Goal: Task Accomplishment & Management: Complete application form

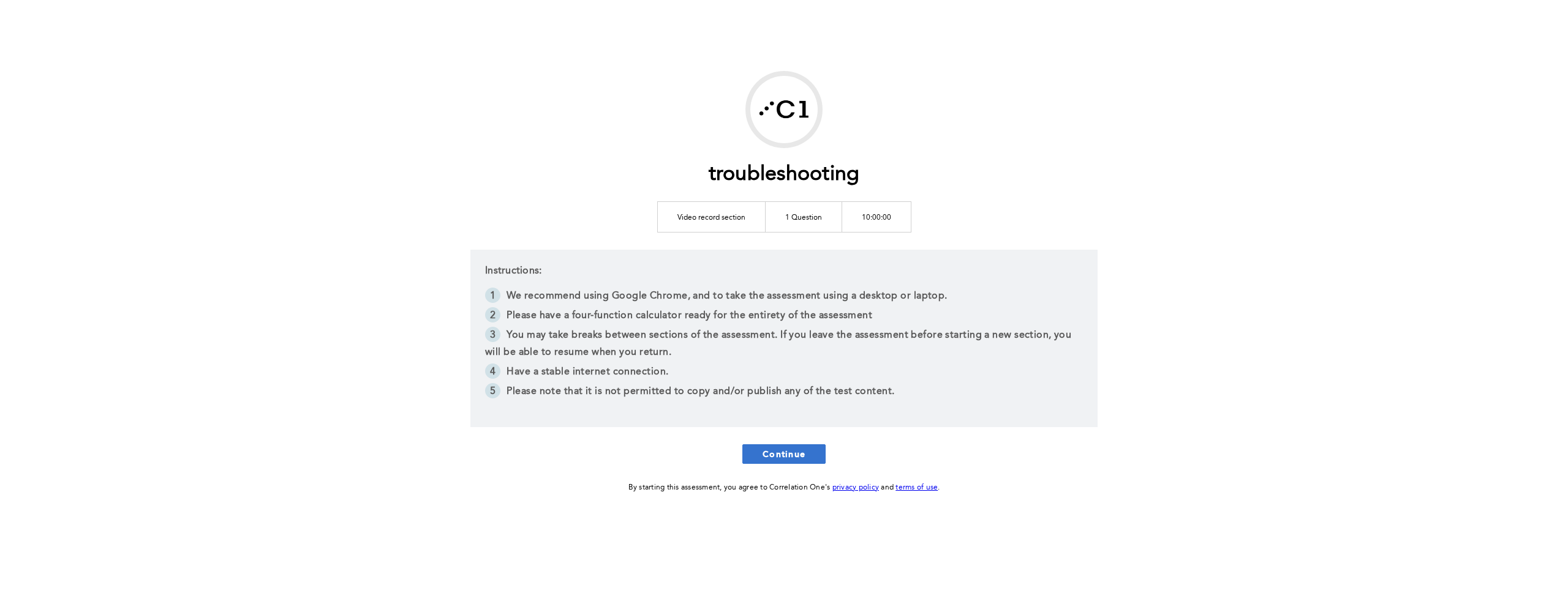
click at [600, 450] on span "Continue" at bounding box center [784, 454] width 43 height 11
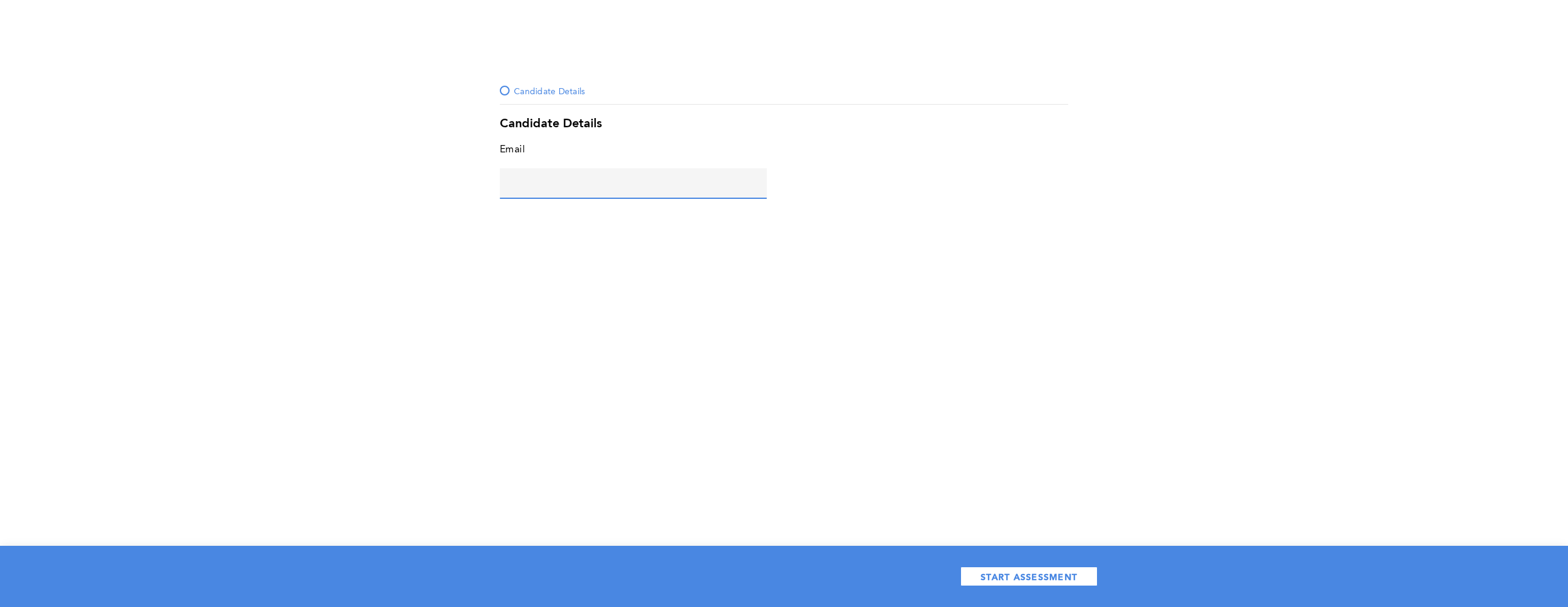
click at [544, 178] on input "text" at bounding box center [633, 183] width 267 height 29
type input "d@s.com"
click at [600, 582] on button "START ASSESSMENT" at bounding box center [1029, 576] width 137 height 19
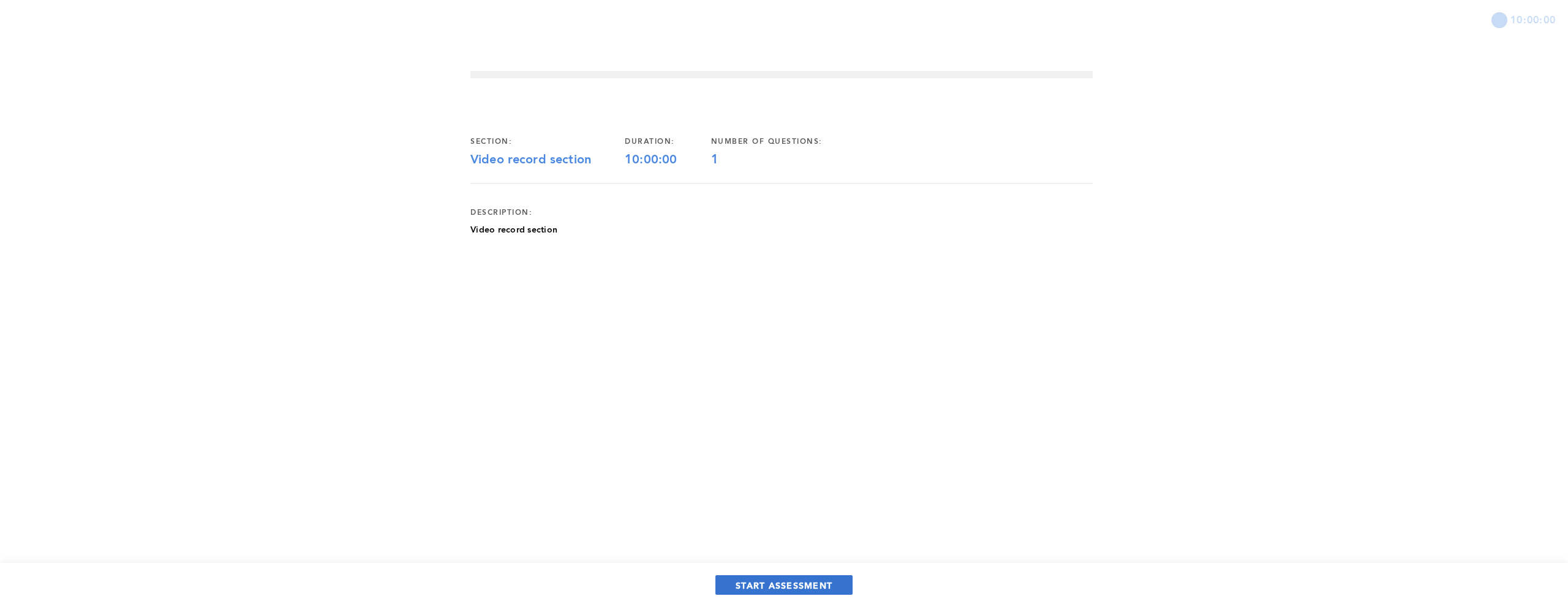
click at [600, 577] on button "START ASSESSMENT" at bounding box center [784, 585] width 137 height 19
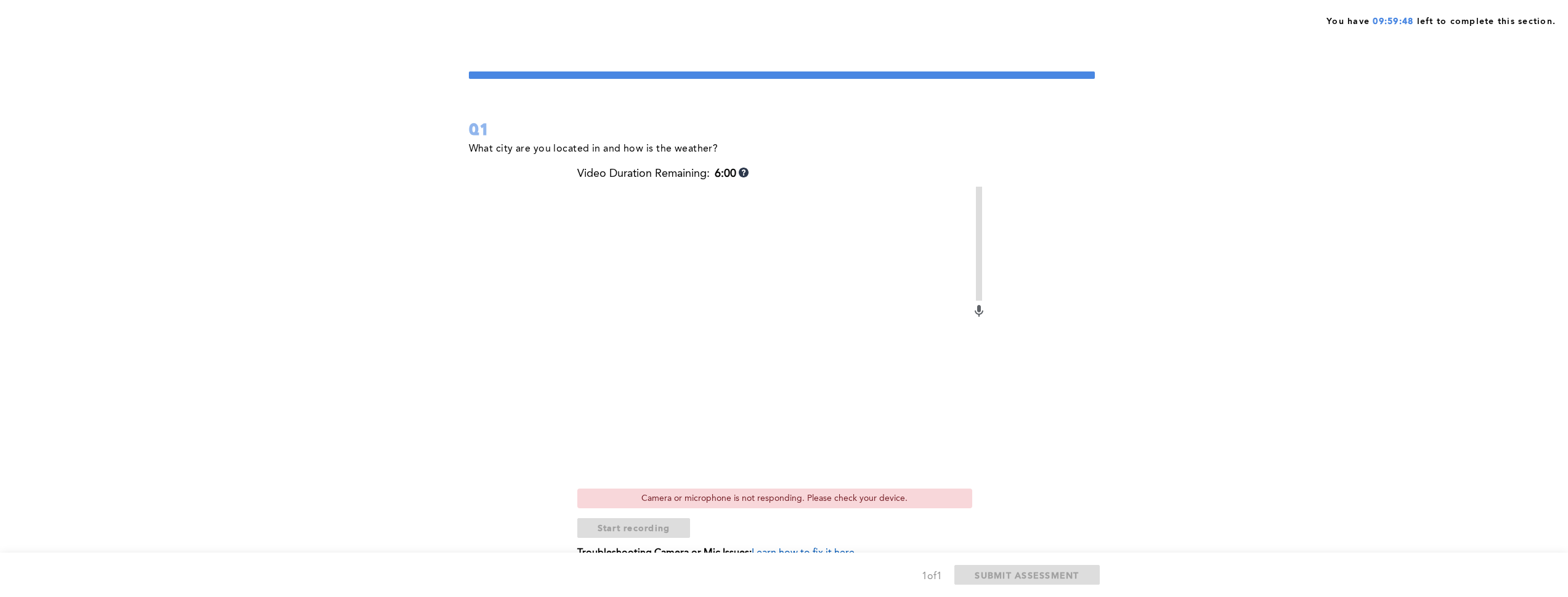
drag, startPoint x: 389, startPoint y: 141, endPoint x: 389, endPoint y: 127, distance: 14.0
click at [389, 127] on div "You have 09:59:48 left to complete this section. Q1 What city are you located i…" at bounding box center [784, 329] width 1568 height 658
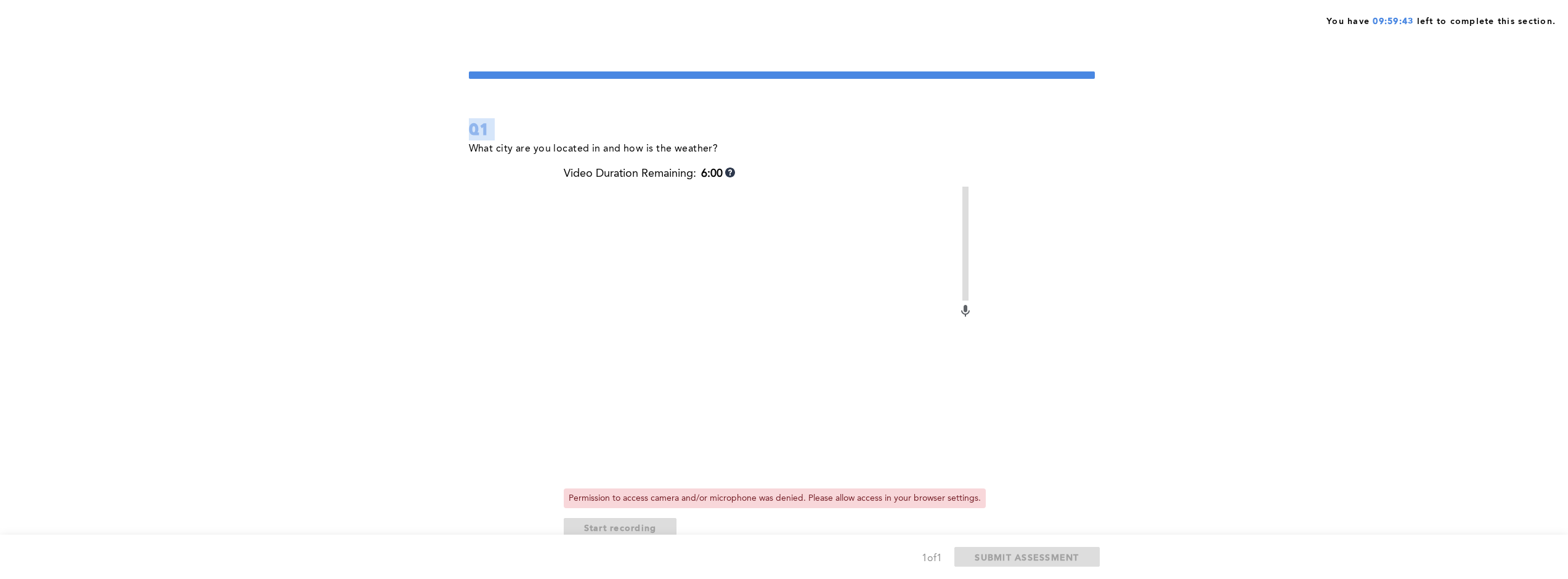
click at [319, 118] on div "You have 09:59:43 left to complete this section. Q1 What city are you located i…" at bounding box center [784, 328] width 1568 height 658
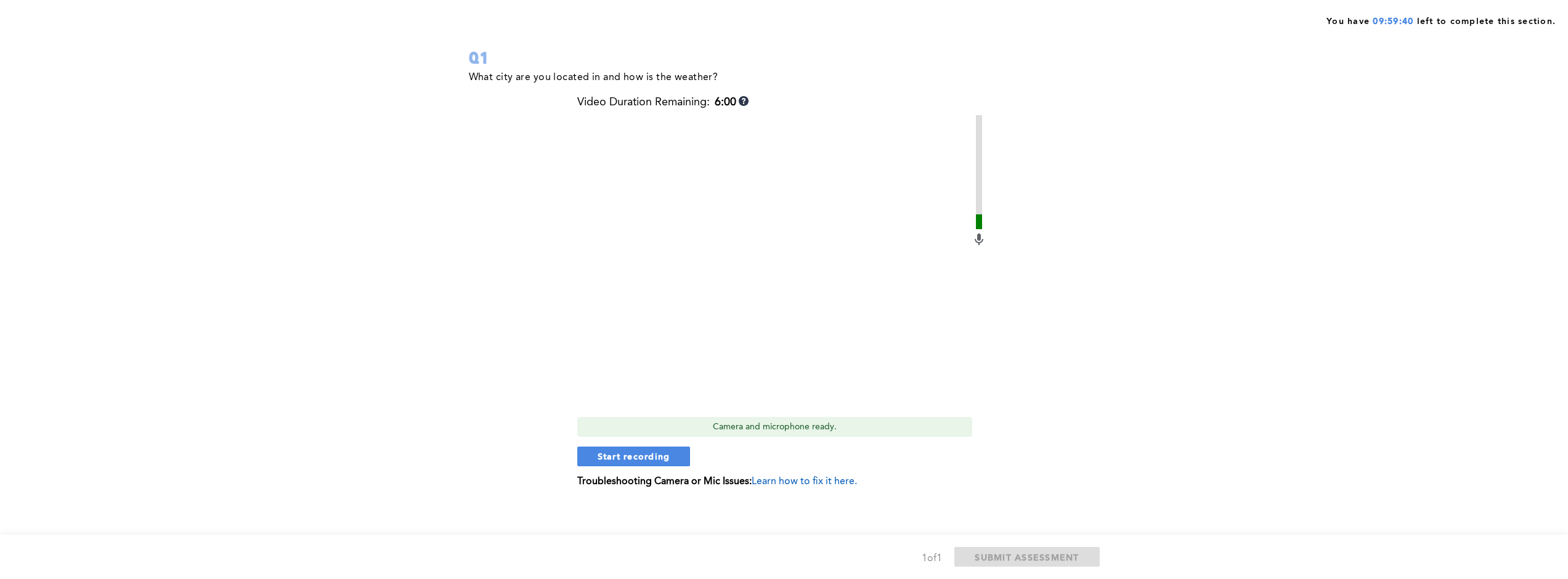
scroll to position [79, 0]
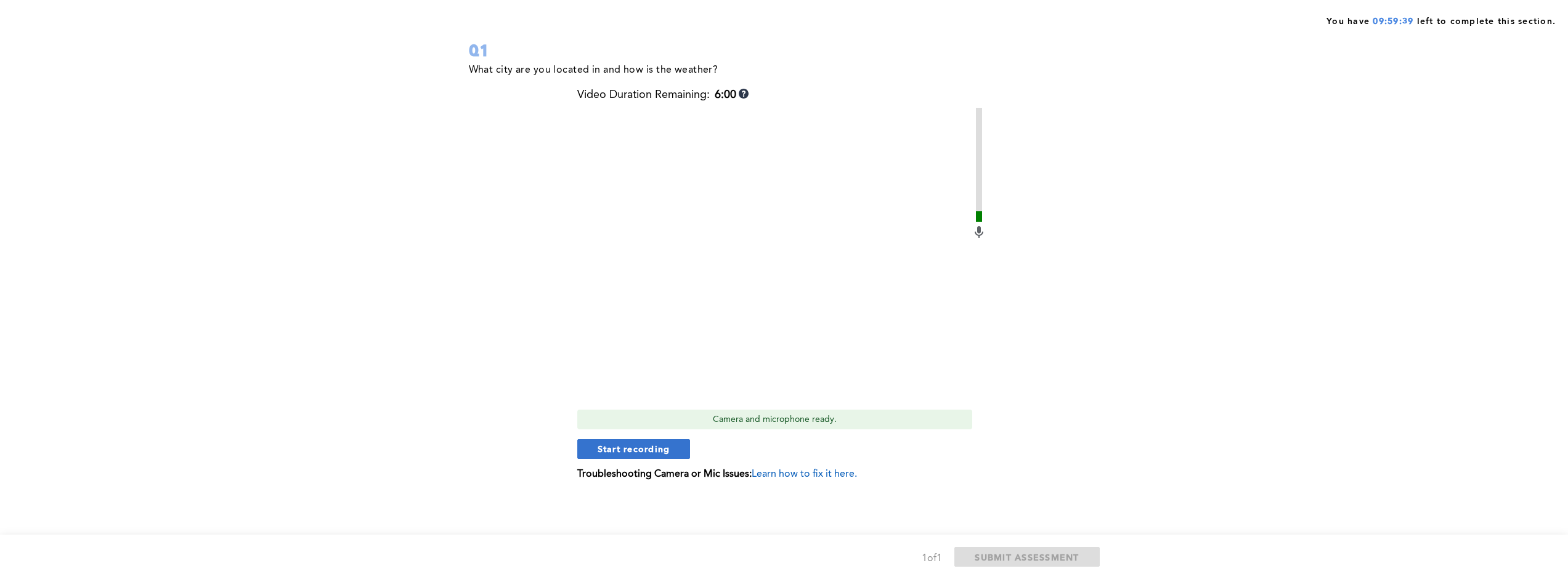
click at [604, 446] on span "Start recording" at bounding box center [634, 448] width 73 height 11
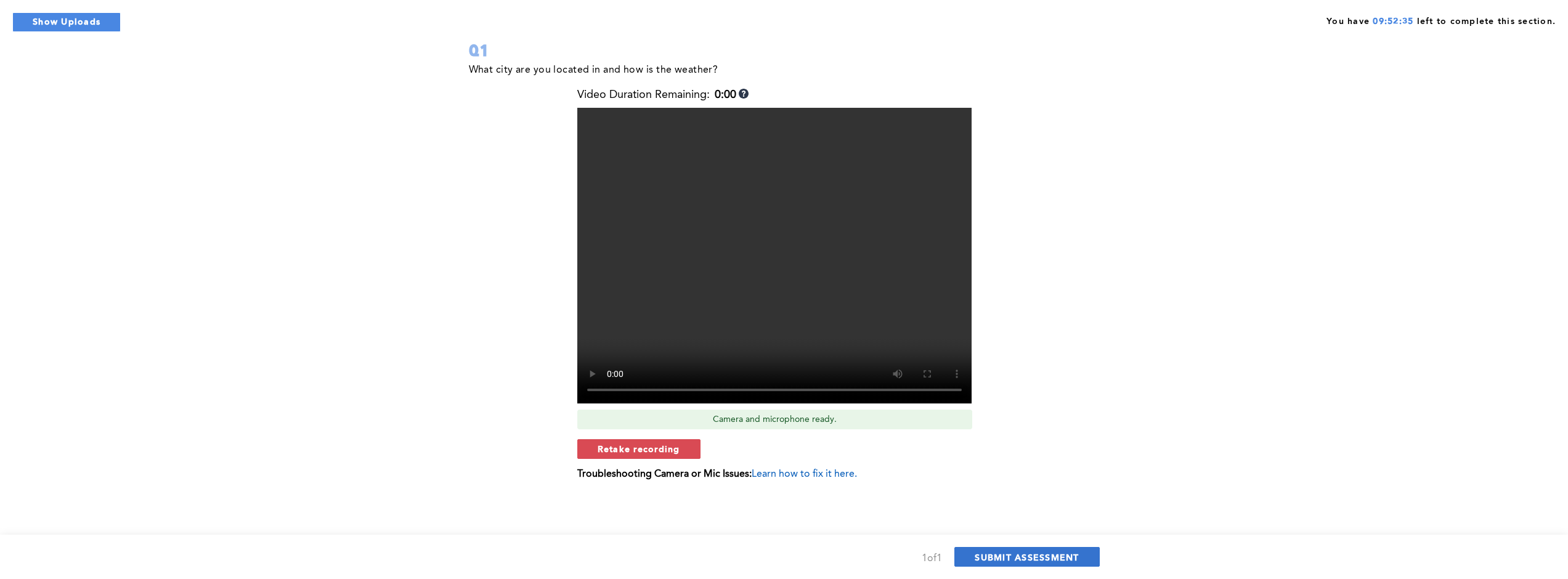
click at [604, 558] on span "SUBMIT ASSESSMENT" at bounding box center [1027, 557] width 104 height 11
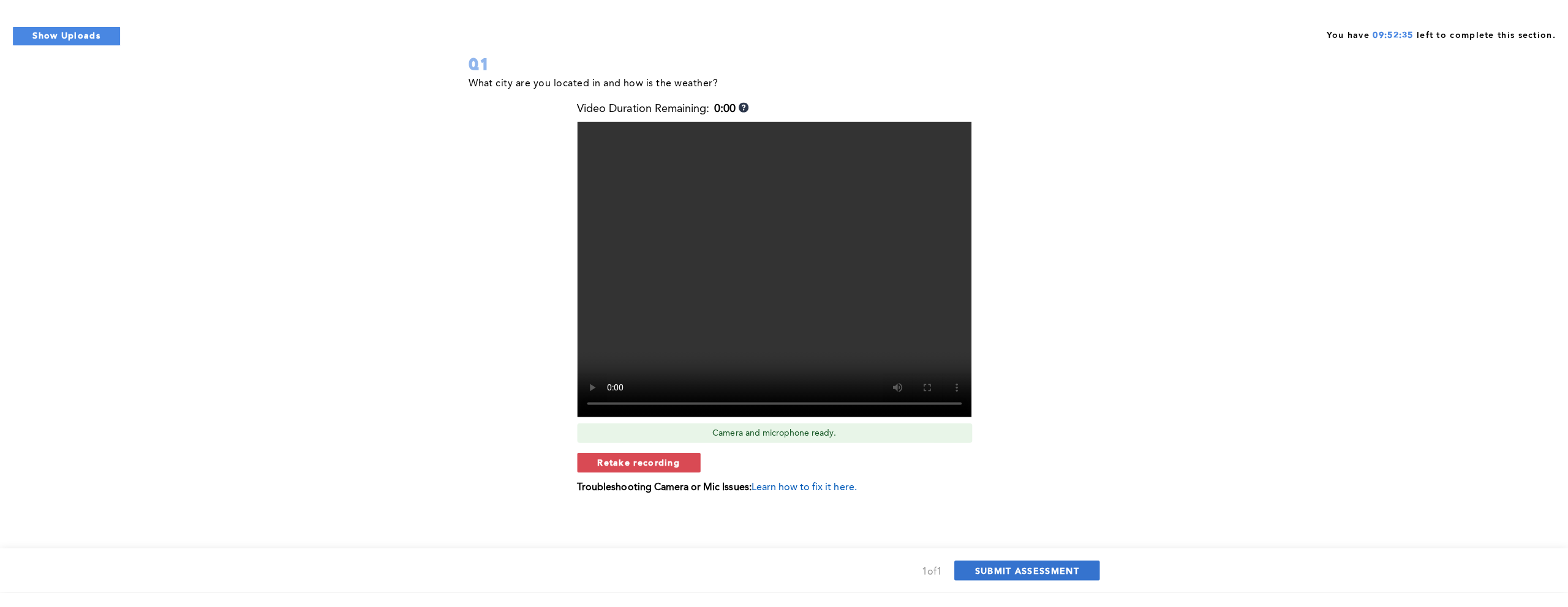
scroll to position [0, 0]
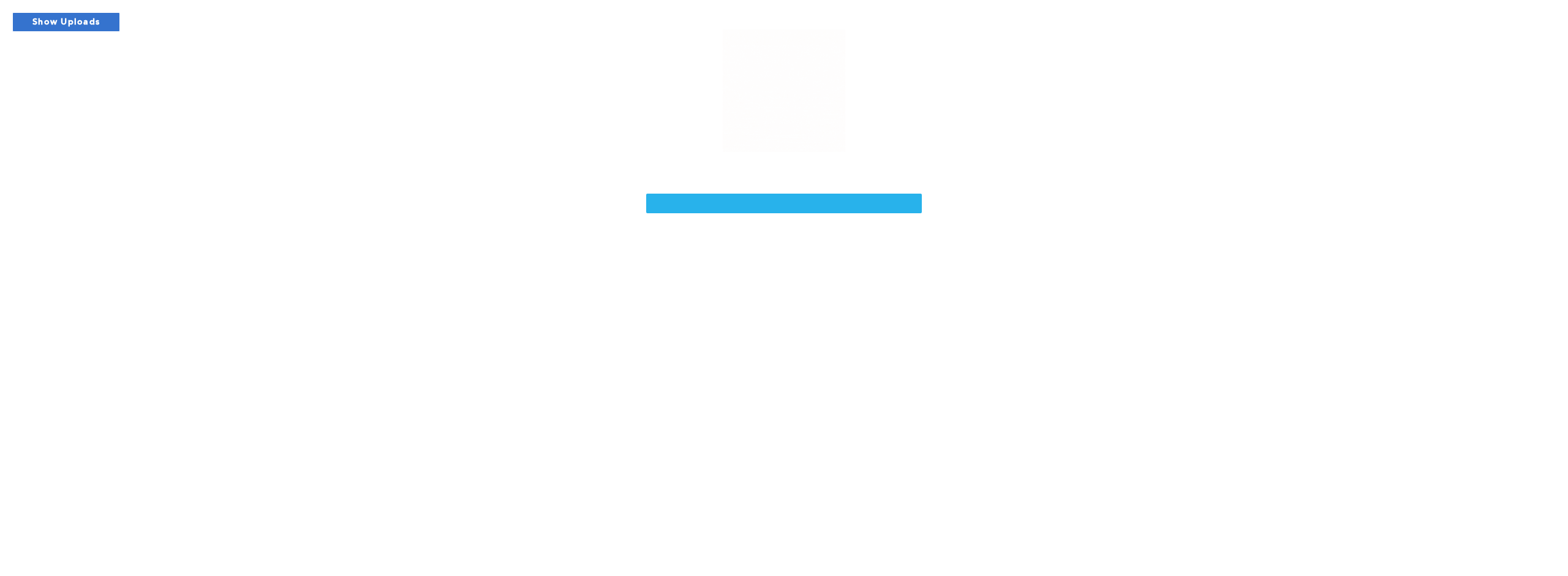
click at [98, 21] on button "Show Uploads" at bounding box center [66, 22] width 108 height 19
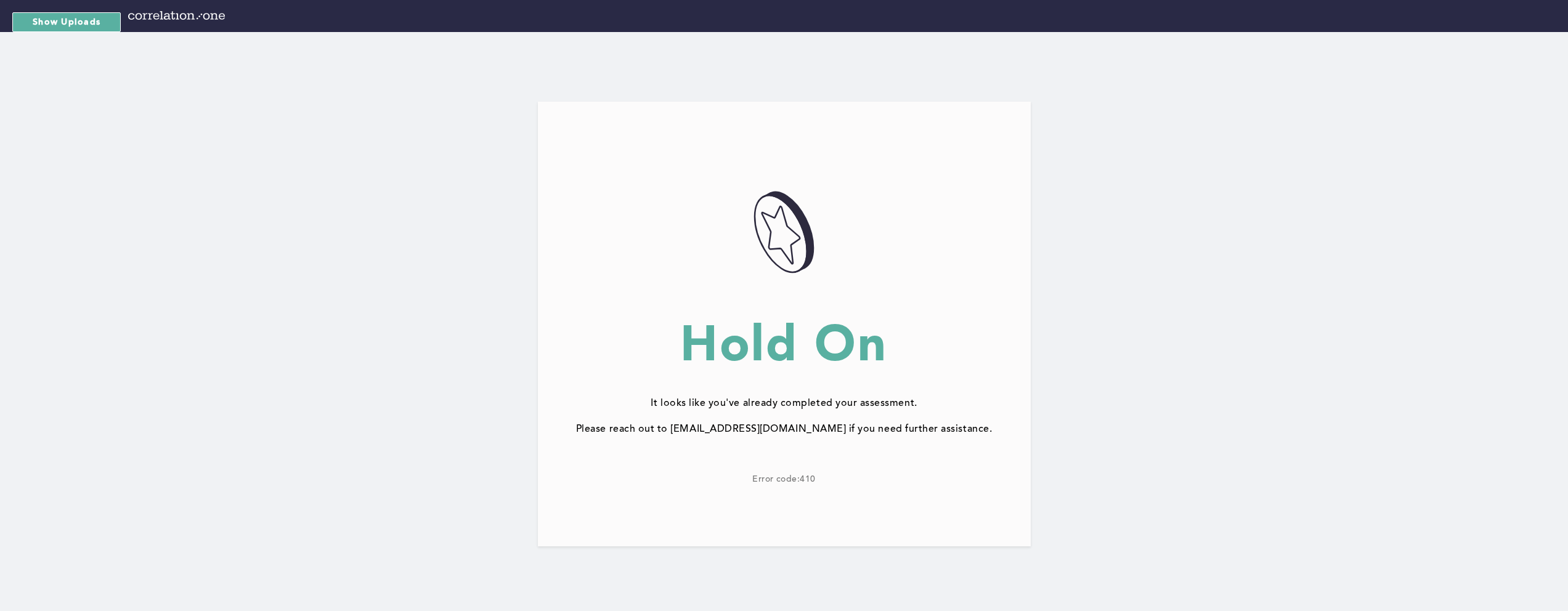
click at [82, 24] on button "Show Uploads" at bounding box center [67, 22] width 109 height 19
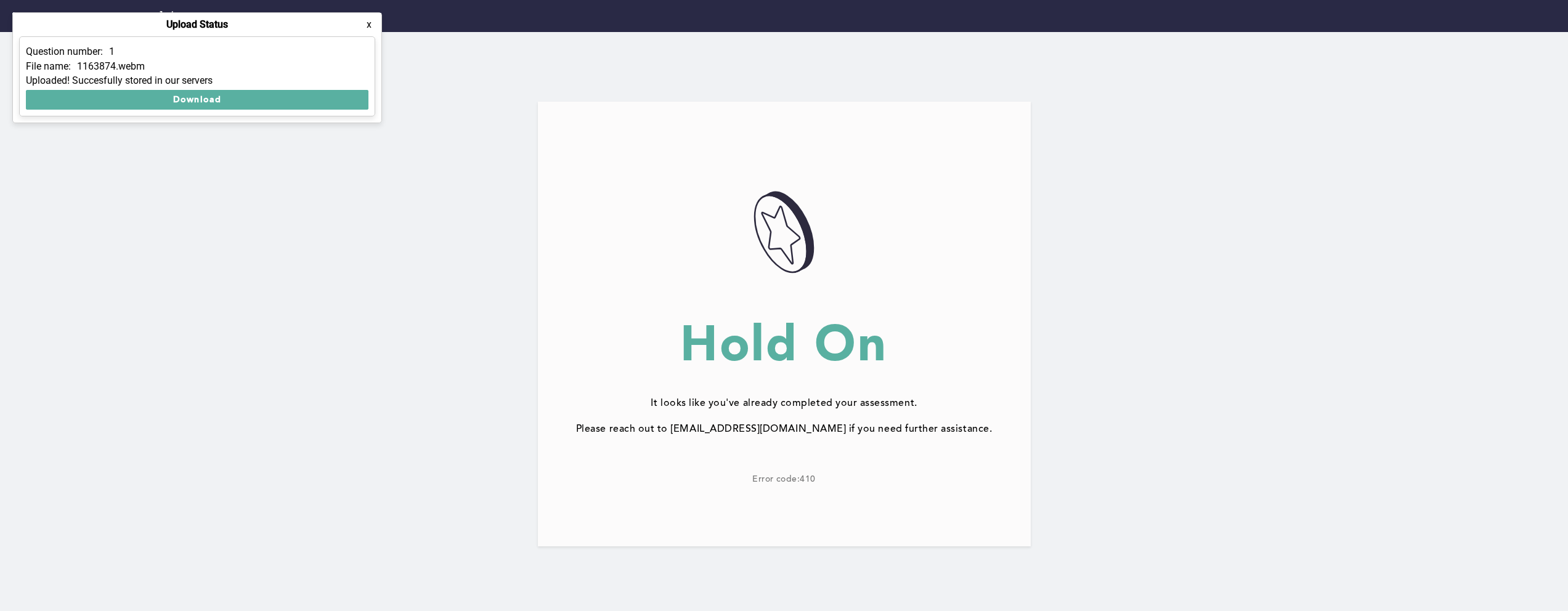
click at [347, 242] on div "057AD4DE-3A83-4F67-BF04-CCFE452D1238@1.5x Hold On It looks like you've already …" at bounding box center [784, 324] width 1312 height 445
click at [249, 102] on button "Download" at bounding box center [197, 100] width 342 height 19
click at [373, 19] on button "x" at bounding box center [368, 24] width 12 height 12
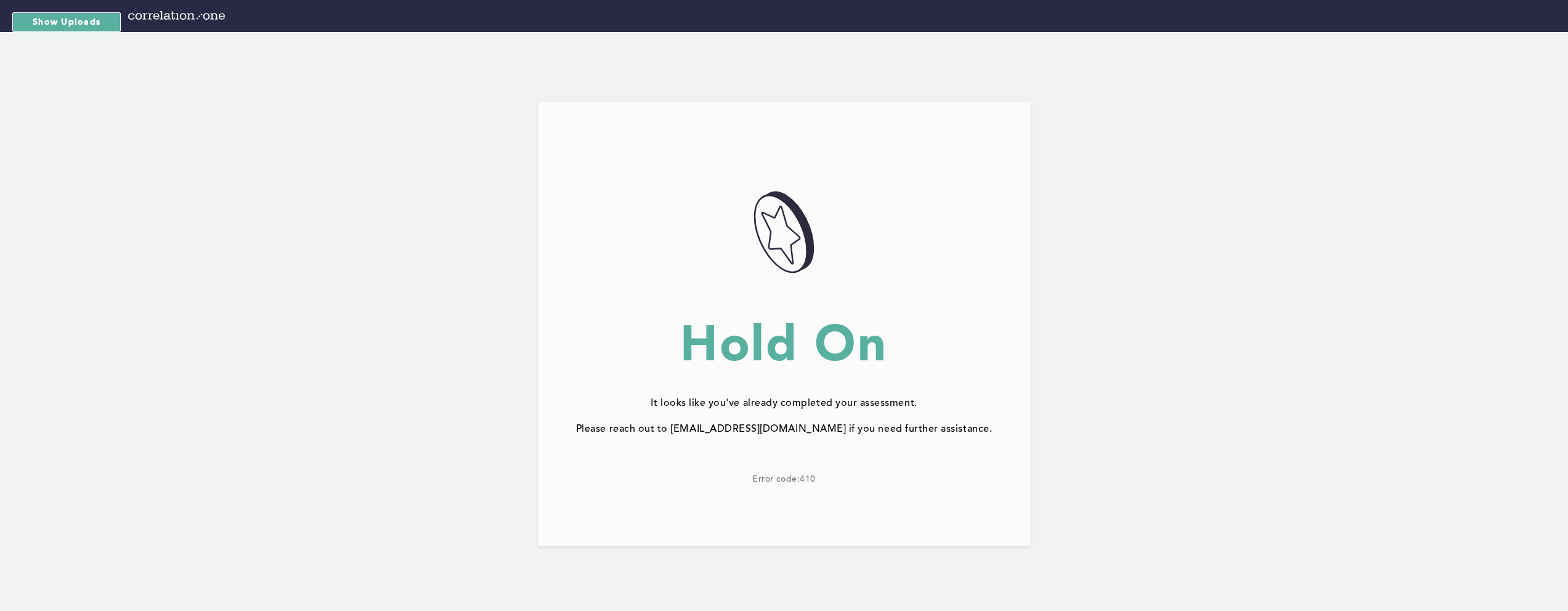
click at [1300, 219] on div "057AD4DE-3A83-4F67-BF04-CCFE452D1238@1.5x Hold On It looks like you've already …" at bounding box center [784, 324] width 1312 height 445
